Goal: Information Seeking & Learning: Learn about a topic

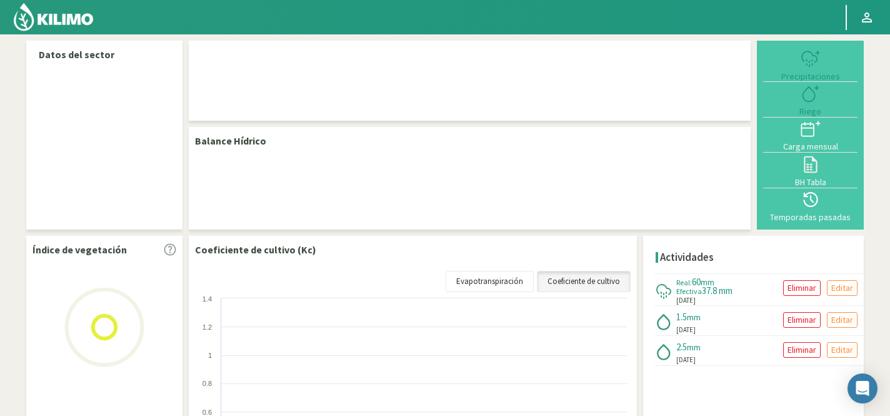
select select "105: Object"
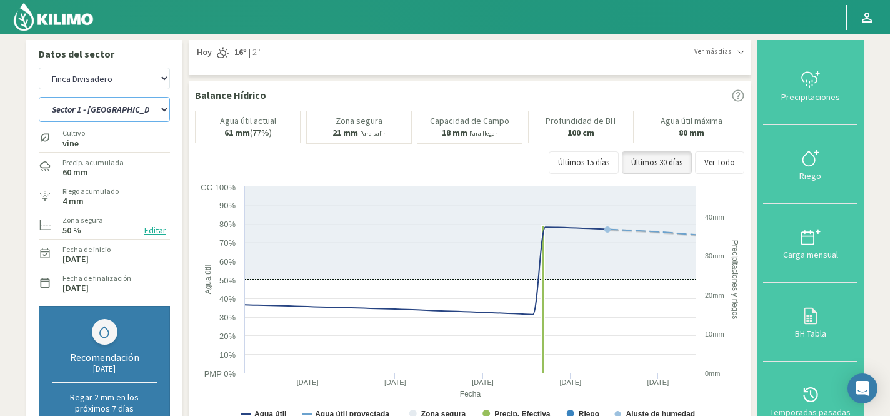
click at [114, 112] on select "Sector 1 - [GEOGRAPHIC_DATA] Sector 1 - [GEOGRAPHIC_DATA] N Sector 2 - [GEOGRAP…" at bounding box center [104, 109] width 131 height 25
click at [39, 97] on select "Sector 1 - [GEOGRAPHIC_DATA] Sector 1 - [GEOGRAPHIC_DATA] N Sector 2 - [GEOGRAP…" at bounding box center [104, 109] width 131 height 25
click at [121, 110] on select "Sector 1 - [GEOGRAPHIC_DATA] Sector 1 - [GEOGRAPHIC_DATA] N Sector 2 - [GEOGRAP…" at bounding box center [104, 109] width 131 height 25
click at [39, 97] on select "Sector 1 - [GEOGRAPHIC_DATA] Sector 1 - [GEOGRAPHIC_DATA] N Sector 2 - [GEOGRAP…" at bounding box center [104, 109] width 131 height 25
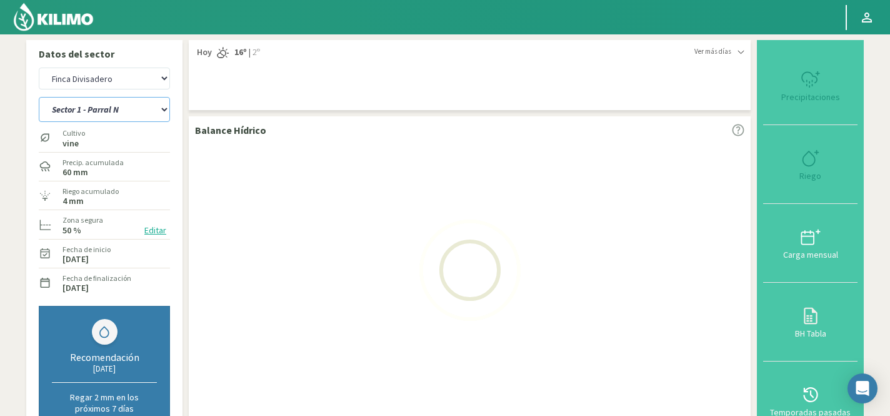
select select "0: Object"
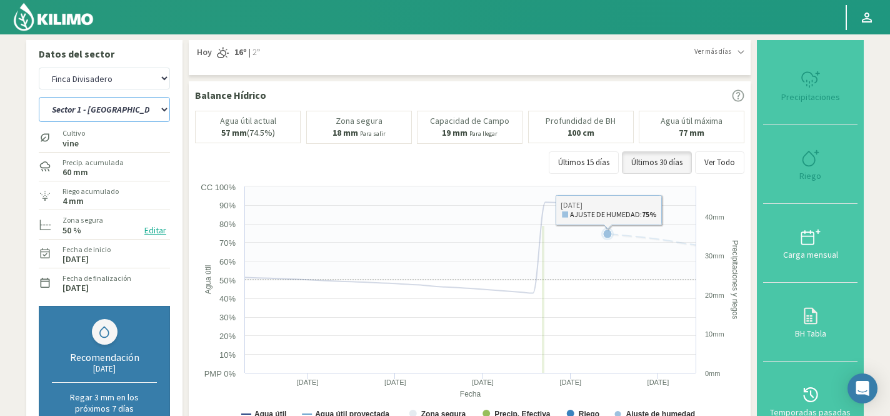
select select "385: Object"
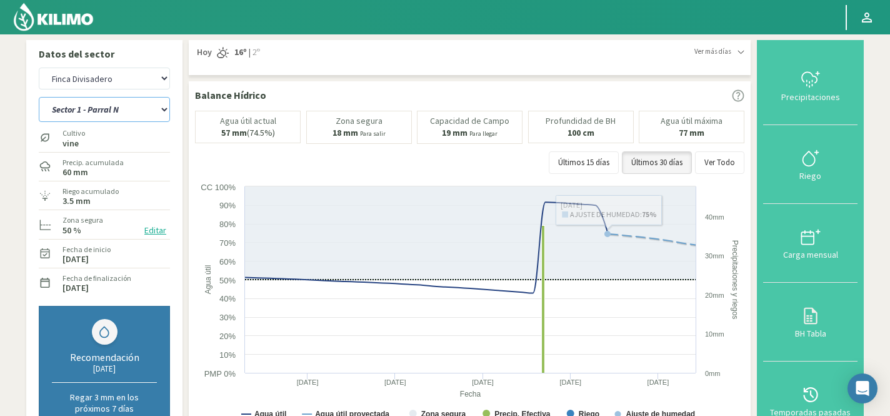
click at [140, 109] on select "Sector 1 - [GEOGRAPHIC_DATA] Sector 1 - [GEOGRAPHIC_DATA] N Sector 2 - [GEOGRAP…" at bounding box center [104, 109] width 131 height 25
click at [39, 97] on select "Sector 1 - [GEOGRAPHIC_DATA] Sector 1 - [GEOGRAPHIC_DATA] N Sector 2 - [GEOGRAP…" at bounding box center [104, 109] width 131 height 25
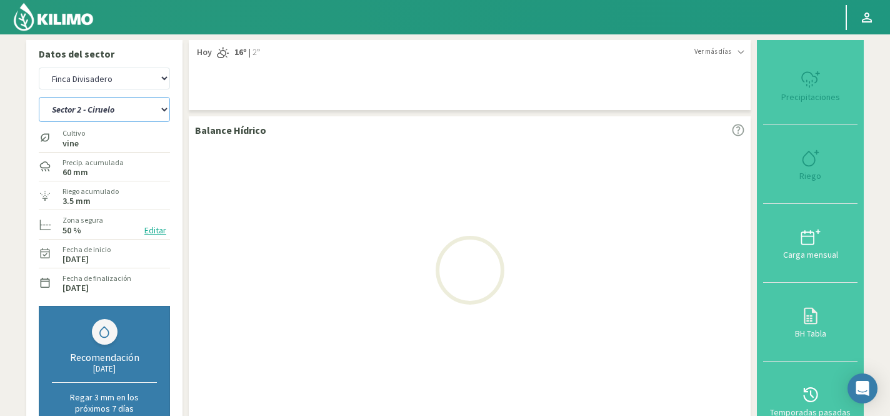
select select "8: Object"
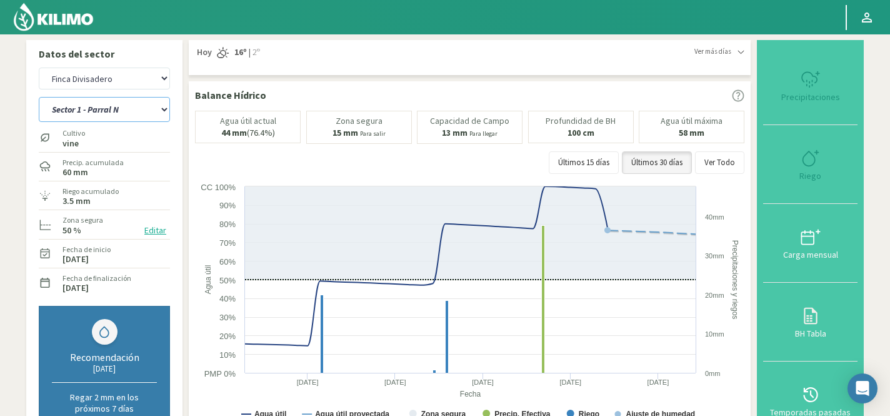
click at [109, 121] on select "Sector 1 - [GEOGRAPHIC_DATA] Sector 1 - [GEOGRAPHIC_DATA] N Sector 2 - [GEOGRAP…" at bounding box center [104, 109] width 131 height 25
select select "665: Object"
click at [39, 97] on select "Sector 1 - [GEOGRAPHIC_DATA] Sector 1 - [GEOGRAPHIC_DATA] N Sector 2 - [GEOGRAP…" at bounding box center [104, 109] width 131 height 25
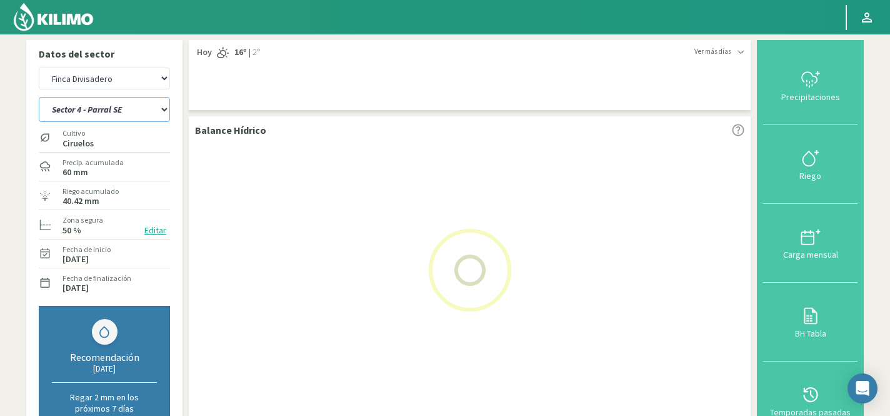
select select "16: Object"
click at [116, 113] on select "Sector 1 - [GEOGRAPHIC_DATA] Sector 1 - [GEOGRAPHIC_DATA] N Sector 2 - [GEOGRAP…" at bounding box center [104, 109] width 131 height 25
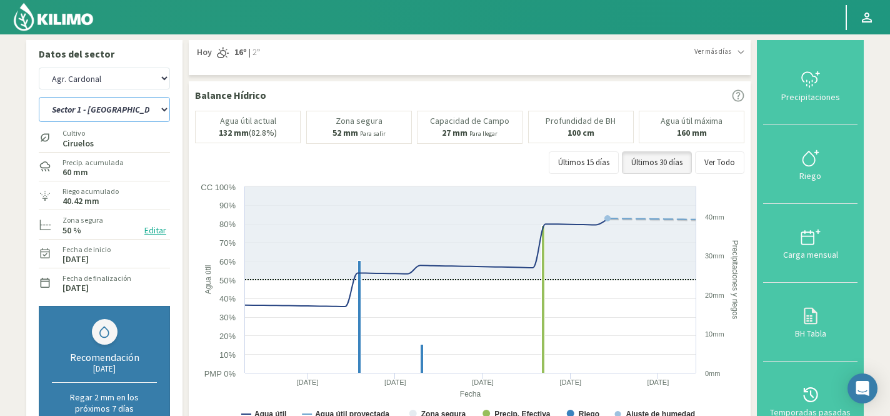
select select "945: Object"
click at [39, 97] on select "Sector 1 - [GEOGRAPHIC_DATA] Sector 1 - [GEOGRAPHIC_DATA] N Sector 2 - [GEOGRAP…" at bounding box center [104, 109] width 131 height 25
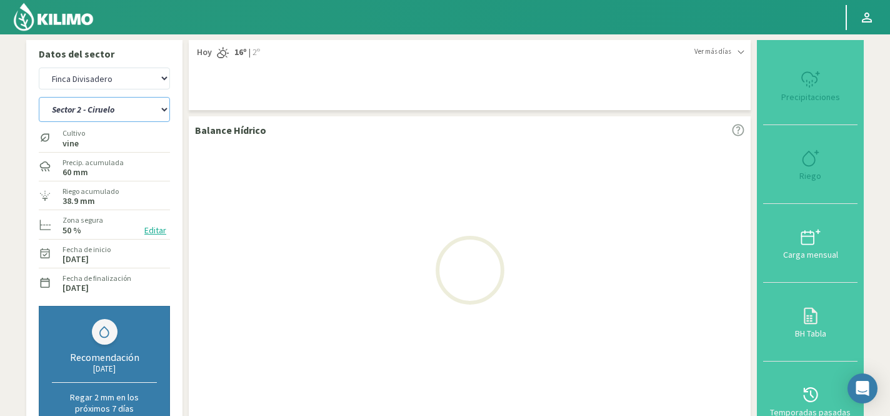
select select "25: Object"
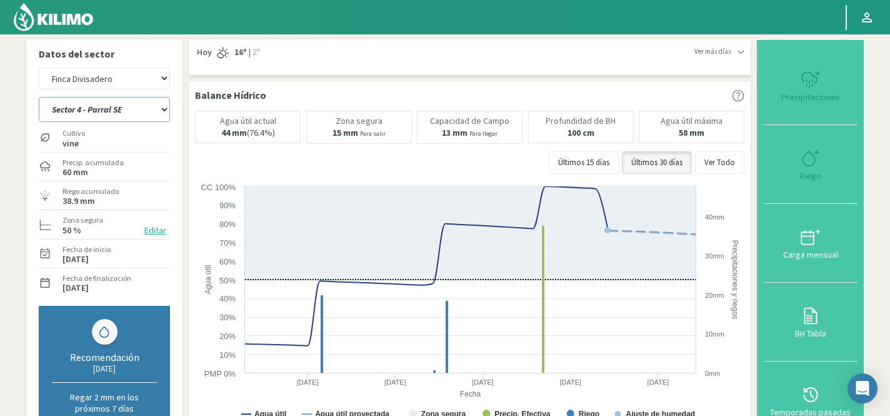
select select "1225: Object"
click at [116, 106] on select "Sector 1 - [GEOGRAPHIC_DATA] Sector 1 - [GEOGRAPHIC_DATA] N Sector 2 - [GEOGRAP…" at bounding box center [104, 109] width 131 height 25
click at [39, 97] on select "Sector 1 - [GEOGRAPHIC_DATA] Sector 1 - [GEOGRAPHIC_DATA] N Sector 2 - [GEOGRAP…" at bounding box center [104, 109] width 131 height 25
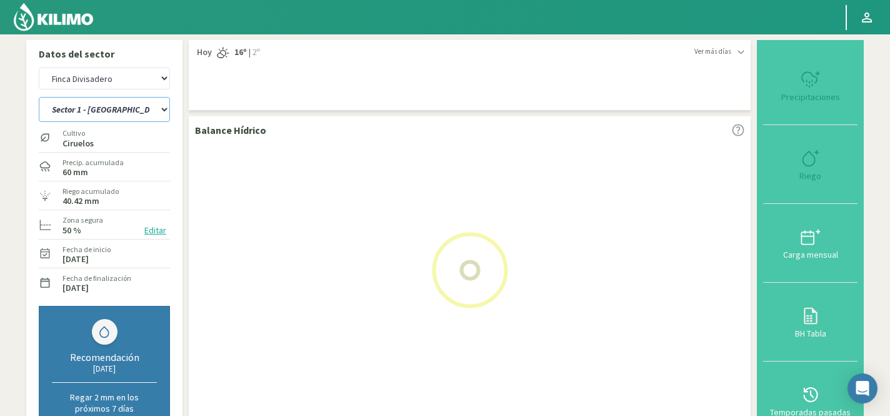
select select "30: Object"
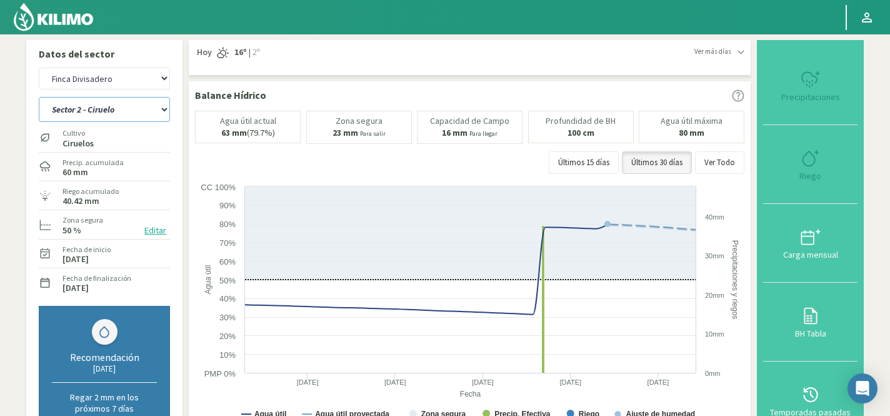
select select "1505: Object"
click at [134, 108] on select "Sector 1 - [GEOGRAPHIC_DATA] Sector 1 - [GEOGRAPHIC_DATA] N Sector 2 - [GEOGRAP…" at bounding box center [104, 109] width 131 height 25
click at [39, 97] on select "Sector 1 - [GEOGRAPHIC_DATA] Sector 1 - [GEOGRAPHIC_DATA] N Sector 2 - [GEOGRAP…" at bounding box center [104, 109] width 131 height 25
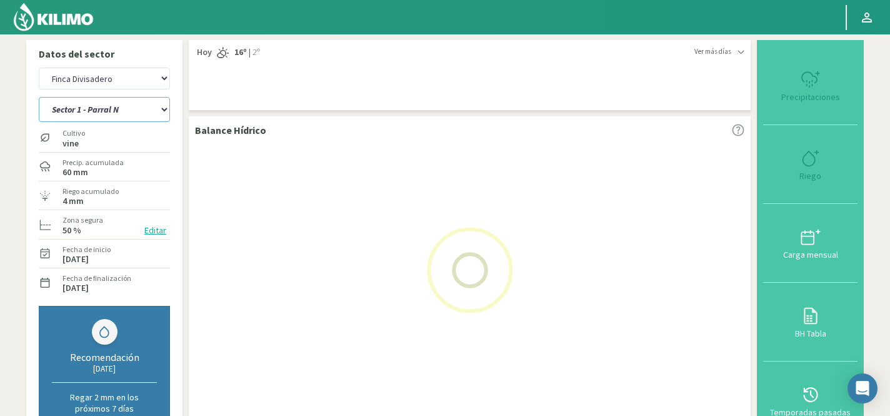
select select "35: Object"
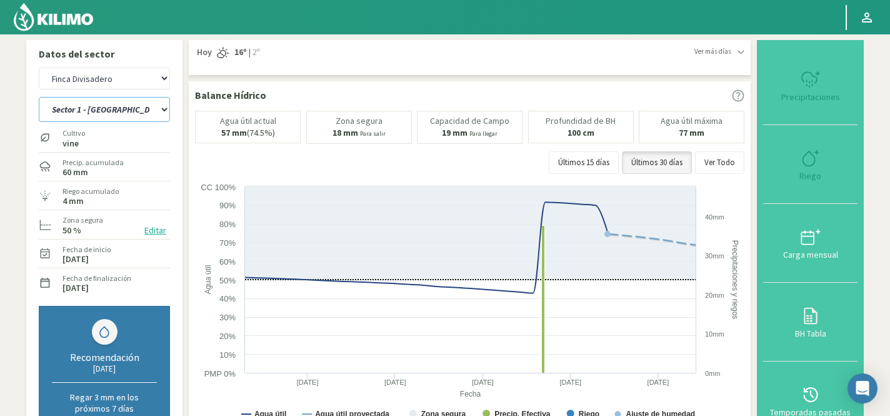
select select "1785: Object"
click at [124, 110] on select "Sector 1 - [GEOGRAPHIC_DATA] Sector 1 - [GEOGRAPHIC_DATA] N Sector 2 - [GEOGRAP…" at bounding box center [104, 109] width 131 height 25
click at [39, 97] on select "Sector 1 - [GEOGRAPHIC_DATA] Sector 1 - [GEOGRAPHIC_DATA] N Sector 2 - [GEOGRAP…" at bounding box center [104, 109] width 131 height 25
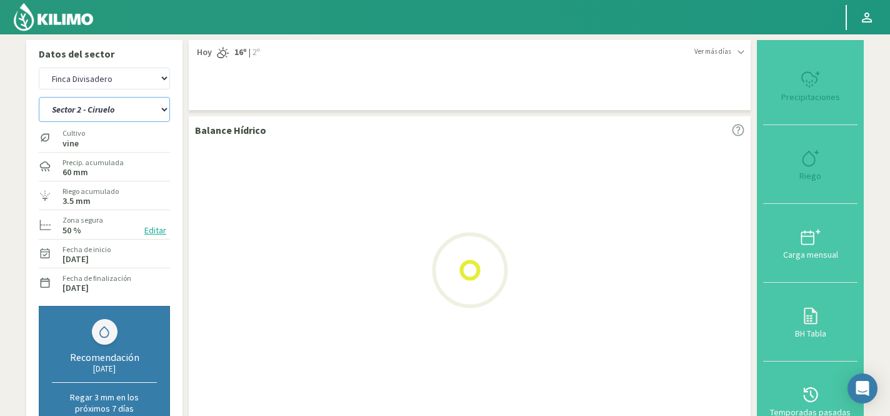
select select "43: Object"
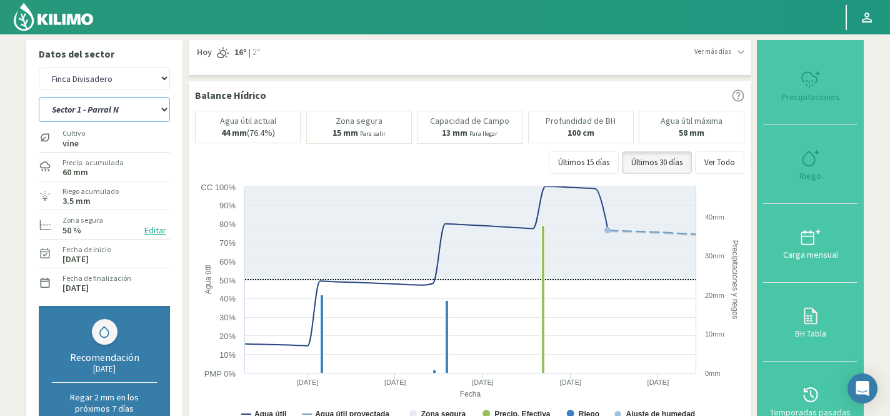
select select "2065: Object"
click at [113, 107] on select "Sector 1 - [GEOGRAPHIC_DATA] Sector 1 - [GEOGRAPHIC_DATA] N Sector 2 - [GEOGRAP…" at bounding box center [104, 109] width 131 height 25
click at [39, 97] on select "Sector 1 - [GEOGRAPHIC_DATA] Sector 1 - [GEOGRAPHIC_DATA] N Sector 2 - [GEOGRAP…" at bounding box center [104, 109] width 131 height 25
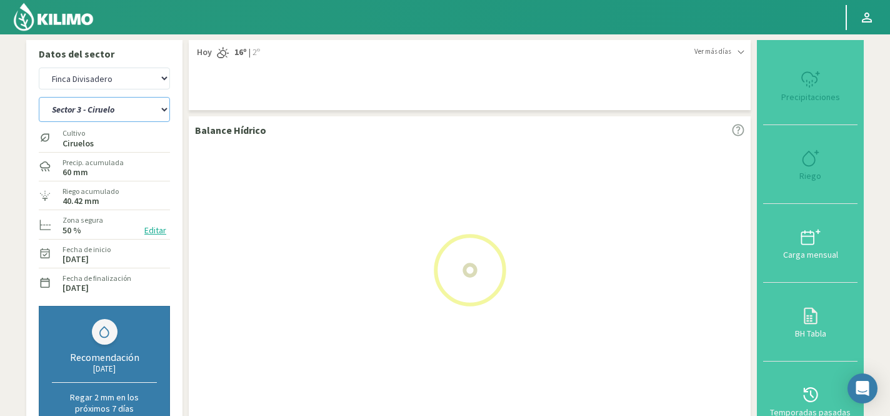
select select "51: Object"
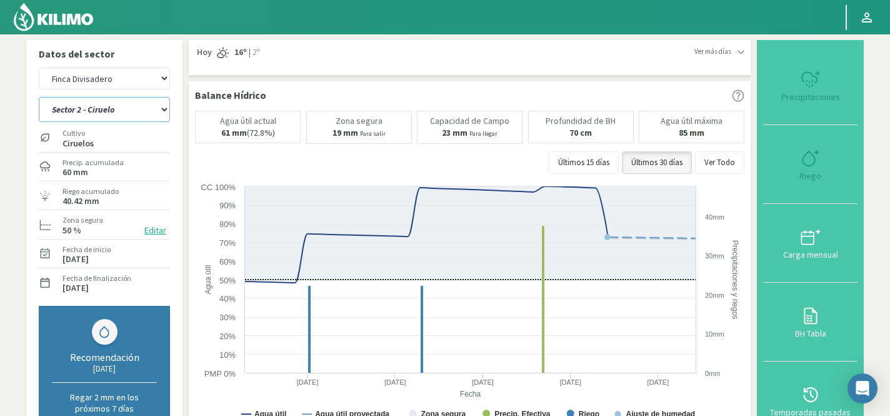
select select "2345: Object"
click at [101, 104] on select "Sector 1 - [GEOGRAPHIC_DATA] Sector 1 - [GEOGRAPHIC_DATA] N Sector 2 - [GEOGRAP…" at bounding box center [104, 109] width 131 height 25
click at [39, 97] on select "Sector 1 - [GEOGRAPHIC_DATA] Sector 1 - [GEOGRAPHIC_DATA] N Sector 2 - [GEOGRAP…" at bounding box center [104, 109] width 131 height 25
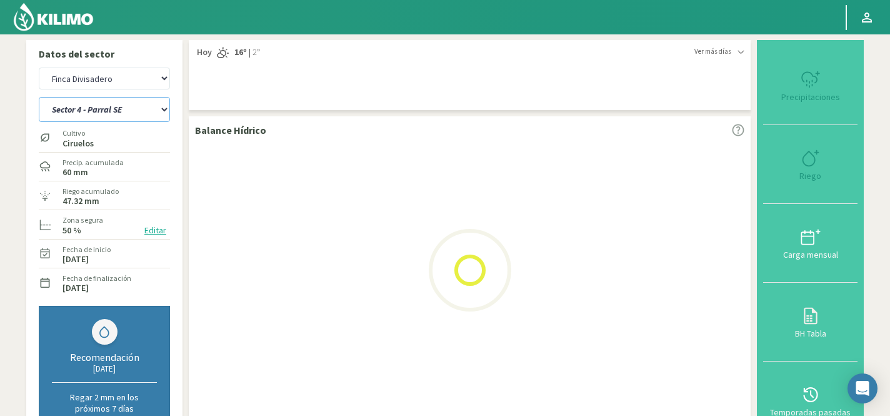
select select "59: Object"
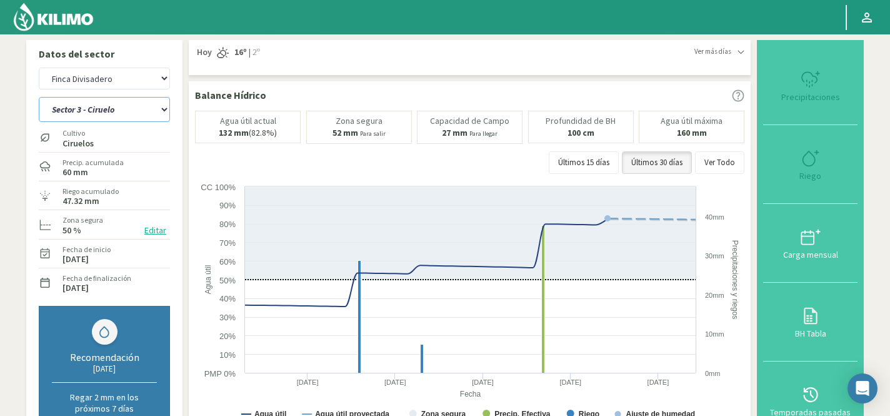
select select "2625: Object"
click at [87, 110] on select "Sector 1 - [GEOGRAPHIC_DATA] Sector 1 - [GEOGRAPHIC_DATA] N Sector 2 - [GEOGRAP…" at bounding box center [104, 109] width 131 height 25
click at [39, 97] on select "Sector 1 - [GEOGRAPHIC_DATA] Sector 1 - [GEOGRAPHIC_DATA] N Sector 2 - [GEOGRAP…" at bounding box center [104, 109] width 131 height 25
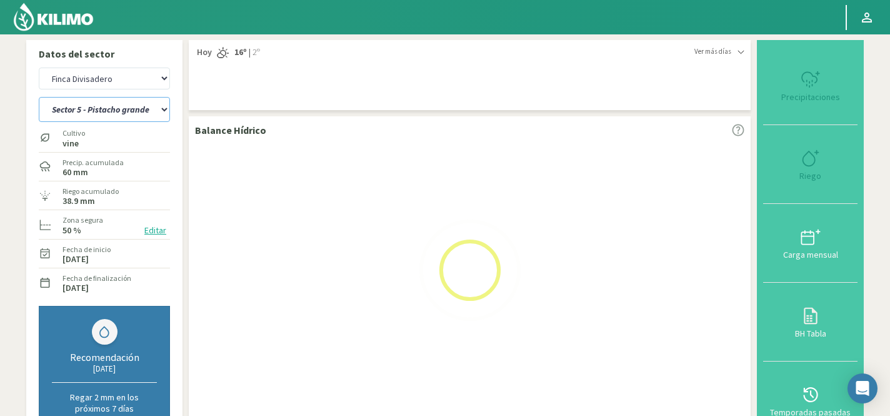
select select "67: Object"
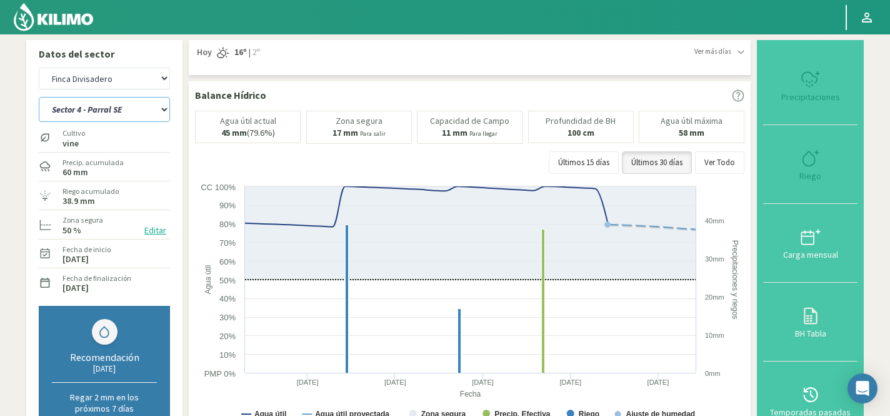
click at [102, 108] on select "Sector 1 - [GEOGRAPHIC_DATA] Sector 1 - [GEOGRAPHIC_DATA] N Sector 2 - [GEOGRAP…" at bounding box center [104, 109] width 131 height 25
select select "2905: Object"
click at [39, 97] on select "Sector 1 - [GEOGRAPHIC_DATA] Sector 1 - [GEOGRAPHIC_DATA] N Sector 2 - [GEOGRAP…" at bounding box center [104, 109] width 131 height 25
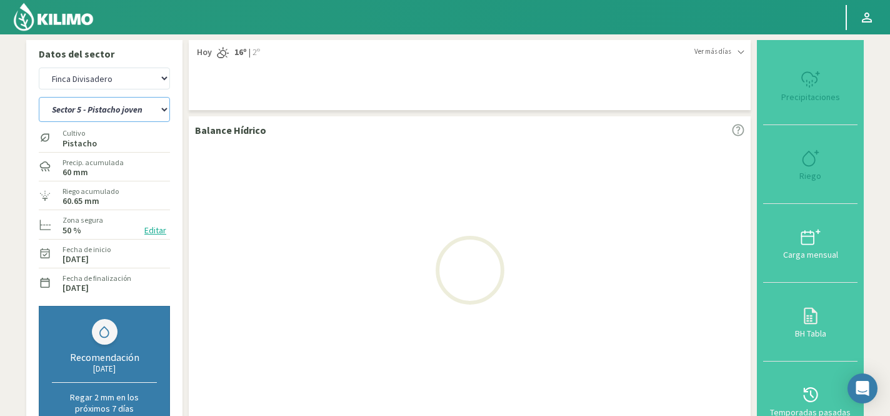
select select "75: Object"
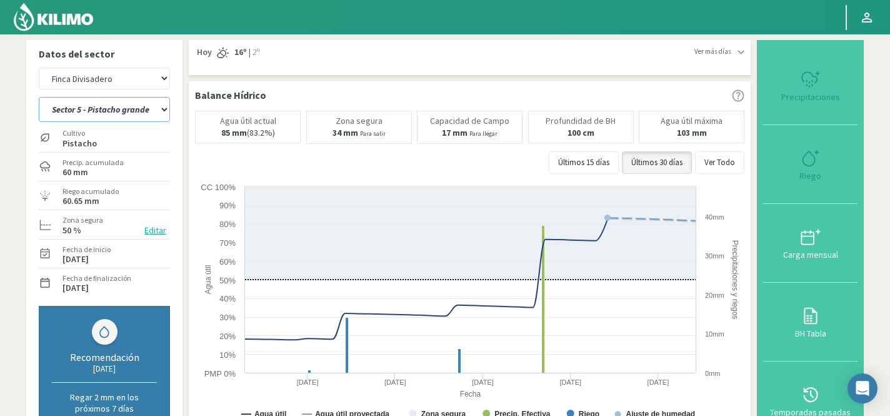
select select "3185: Object"
select select "83: Object"
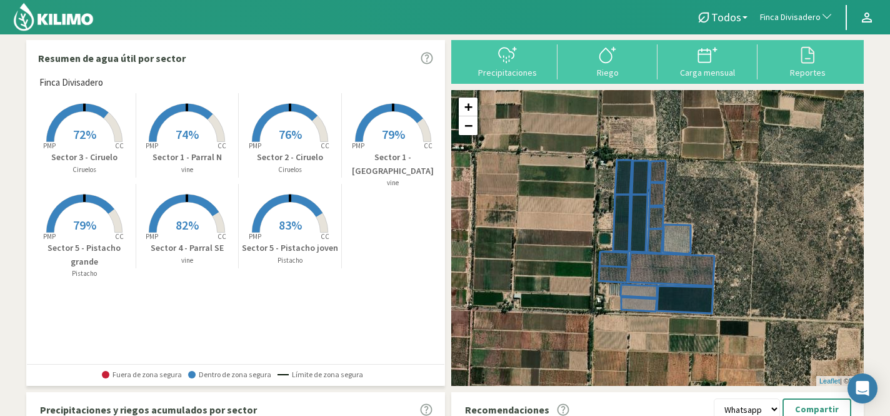
click at [794, 23] on span "Finca Divisadero" at bounding box center [790, 17] width 61 height 13
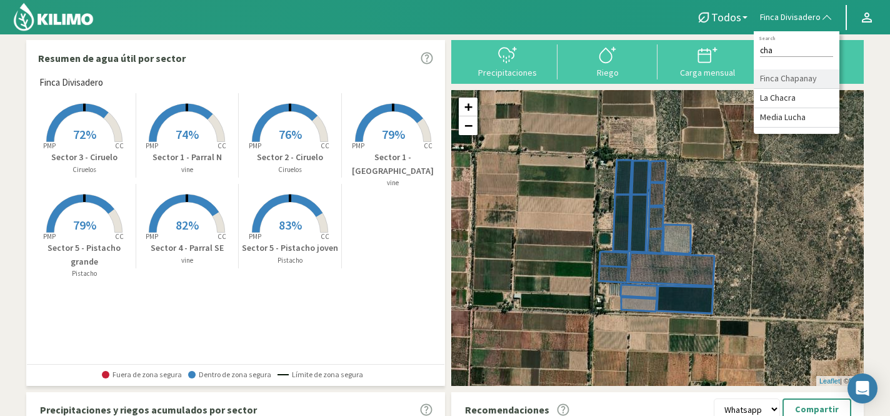
type input "cha"
click at [812, 82] on li "Finca Chapanay" at bounding box center [797, 78] width 86 height 19
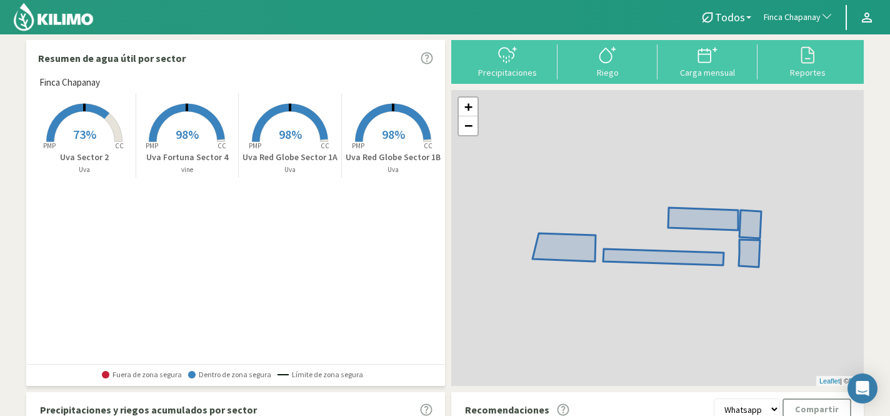
click at [285, 128] on span "98%" at bounding box center [290, 134] width 23 height 16
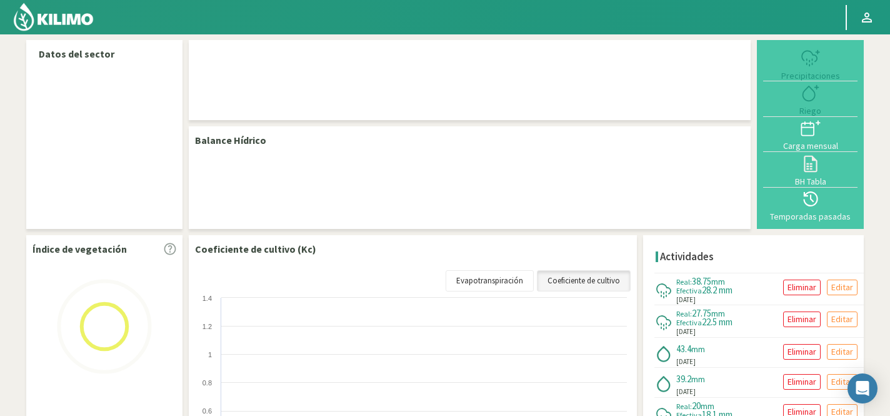
select select "104: Object"
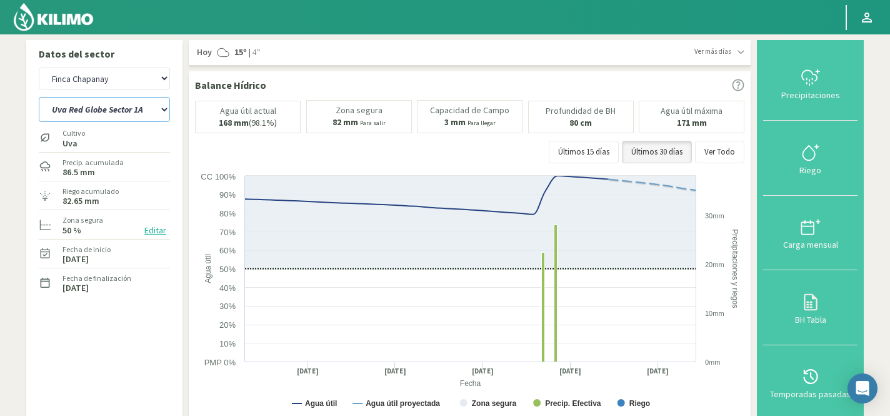
click at [139, 110] on select "Uva Fortuna Sector 4 Uva Red Globe Sector 1A Uva Red Globe Sector 1B Uva Sector…" at bounding box center [104, 109] width 131 height 25
click at [39, 97] on select "Uva Fortuna Sector 4 Uva Red Globe Sector 1A Uva Red Globe Sector 1B Uva Sector…" at bounding box center [104, 109] width 131 height 25
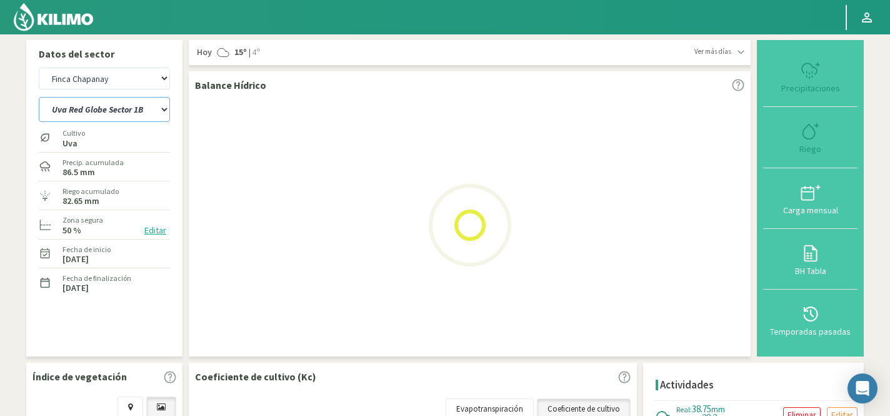
select select "1: Object"
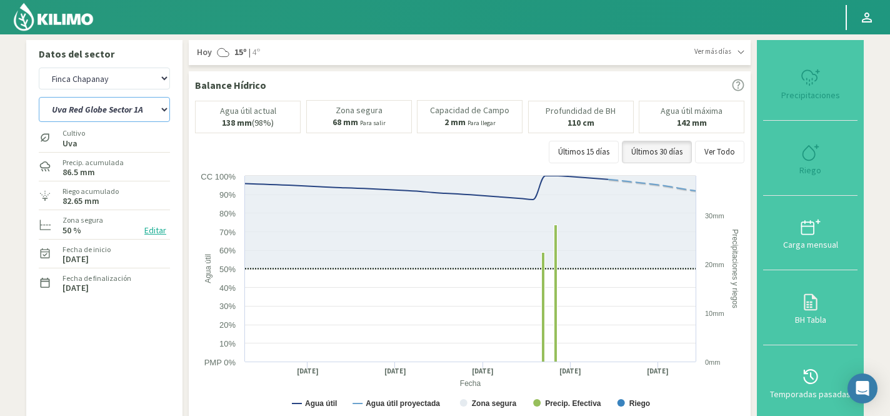
select select "384: Object"
click at [96, 108] on select "Uva Fortuna Sector 4 Uva Red Globe Sector 1A Uva Red Globe Sector 1B Uva Sector…" at bounding box center [104, 109] width 131 height 25
click at [39, 97] on select "Uva Fortuna Sector 4 Uva Red Globe Sector 1A Uva Red Globe Sector 1B Uva Sector…" at bounding box center [104, 109] width 131 height 25
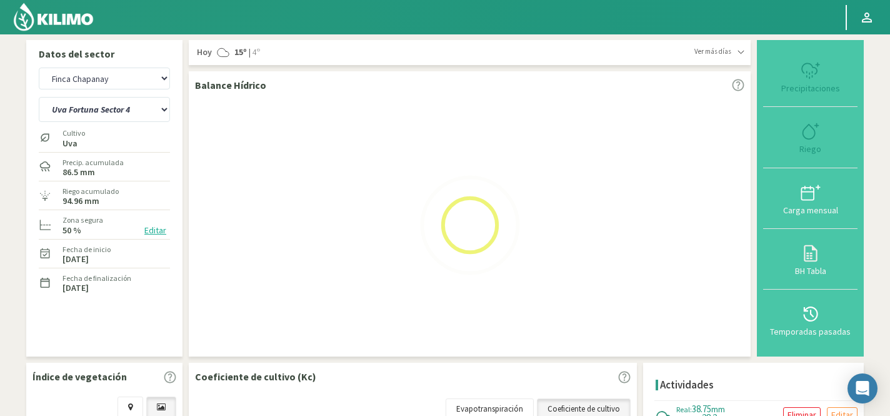
select select "6: Object"
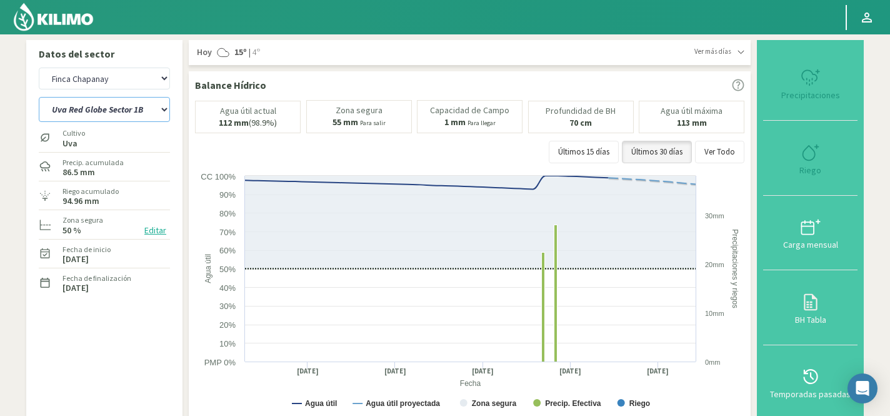
select select "664: Object"
click at [114, 113] on select "Uva Fortuna Sector 4 Uva Red Globe Sector 1A Uva Red Globe Sector 1B Uva Sector…" at bounding box center [104, 109] width 131 height 25
click at [39, 97] on select "Uva Fortuna Sector 4 Uva Red Globe Sector 1A Uva Red Globe Sector 1B Uva Sector…" at bounding box center [104, 109] width 131 height 25
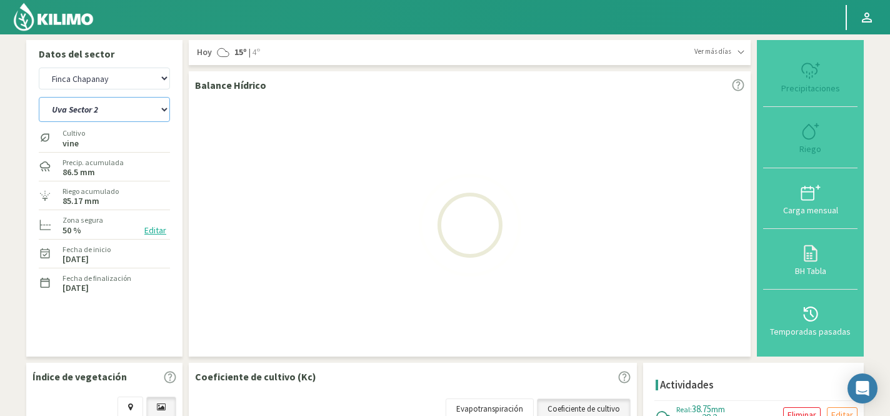
select select "8: Object"
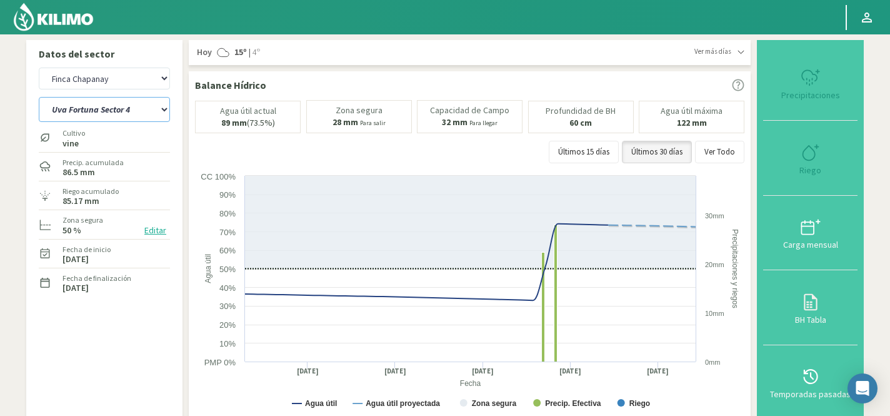
select select "944: Object"
click at [98, 114] on select "Uva Fortuna Sector 4 Uva Red Globe Sector 1A Uva Red Globe Sector 1B Uva Sector…" at bounding box center [104, 109] width 131 height 25
click at [39, 97] on select "Uva Fortuna Sector 4 Uva Red Globe Sector 1A Uva Red Globe Sector 1B Uva Sector…" at bounding box center [104, 109] width 131 height 25
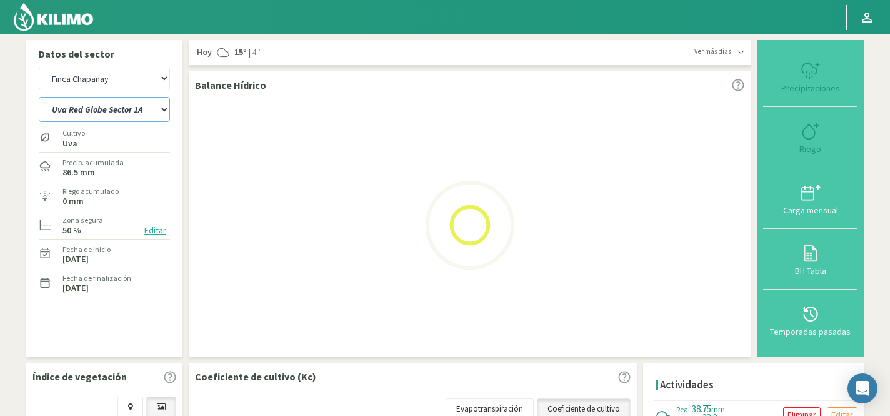
select select "15: Object"
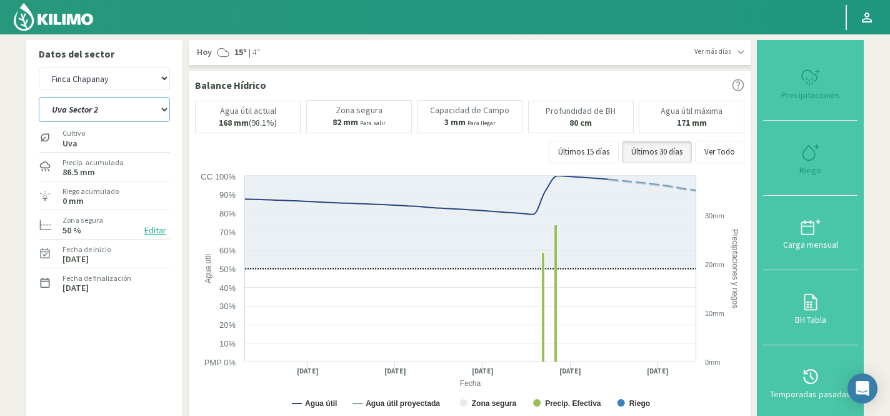
select select "1224: Object"
select select "17: Object"
